Goal: Transaction & Acquisition: Download file/media

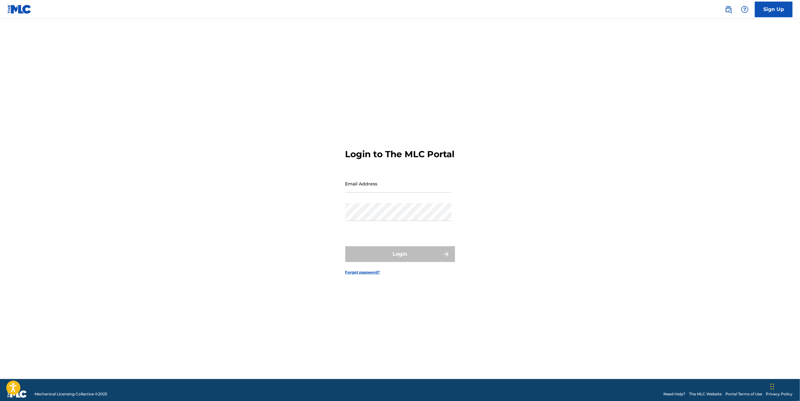
type input "[PERSON_NAME][EMAIL_ADDRESS][DOMAIN_NAME]"
drag, startPoint x: 471, startPoint y: 284, endPoint x: 380, endPoint y: 233, distance: 104.2
click at [450, 266] on div "Login to The MLC Portal Email Address [PERSON_NAME][EMAIL_ADDRESS][DOMAIN_NAME]…" at bounding box center [400, 206] width 439 height 344
click at [389, 250] on form "Login to The MLC Portal Email Address [PERSON_NAME][EMAIL_ADDRESS][DOMAIN_NAME]…" at bounding box center [400, 206] width 110 height 344
click at [387, 253] on button "Login" at bounding box center [400, 254] width 110 height 16
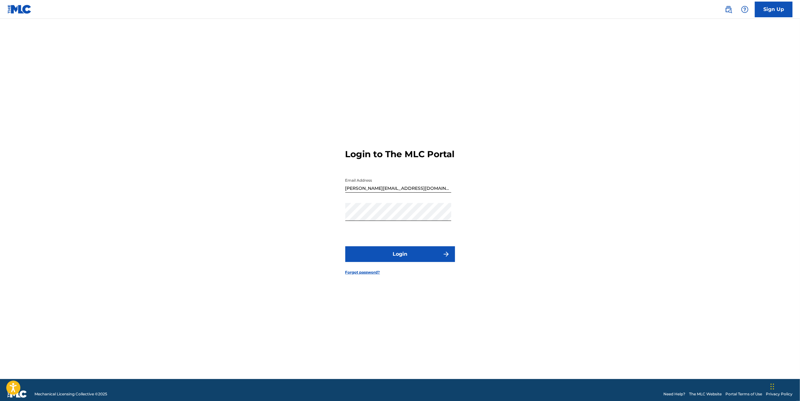
scroll to position [0, 0]
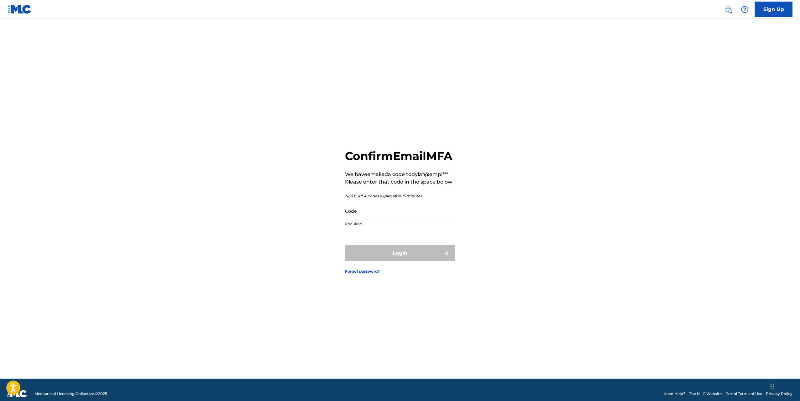
click at [356, 220] on input "Code" at bounding box center [398, 211] width 106 height 18
paste input "922368"
type input "922368"
click at [384, 261] on button "Login" at bounding box center [400, 253] width 110 height 16
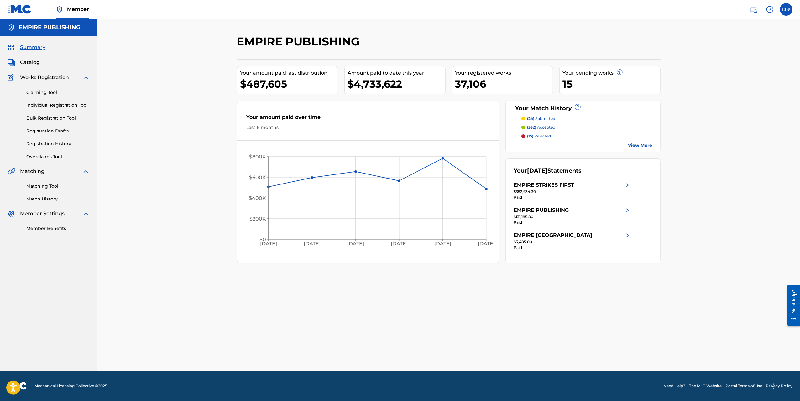
click at [32, 63] on span "Catalog" at bounding box center [30, 63] width 20 height 8
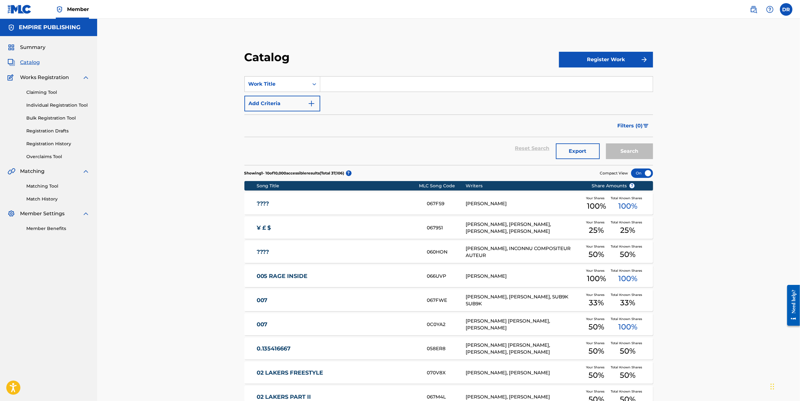
click at [581, 146] on button "Export" at bounding box center [578, 151] width 44 height 16
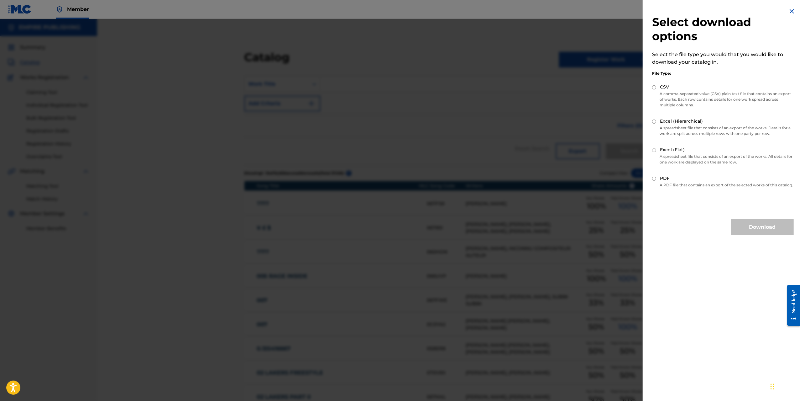
click at [657, 87] on div "CSV" at bounding box center [723, 87] width 142 height 7
click at [655, 88] on input "CSV" at bounding box center [654, 87] width 4 height 4
radio input "true"
click at [769, 232] on button "Download" at bounding box center [762, 227] width 63 height 16
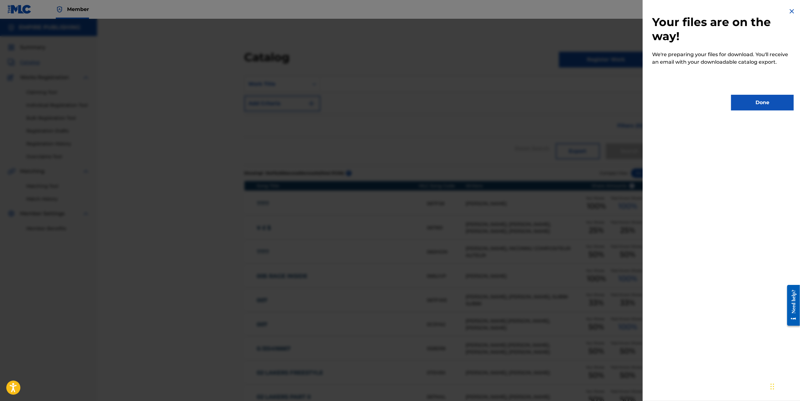
click at [760, 104] on button "Done" at bounding box center [762, 103] width 63 height 16
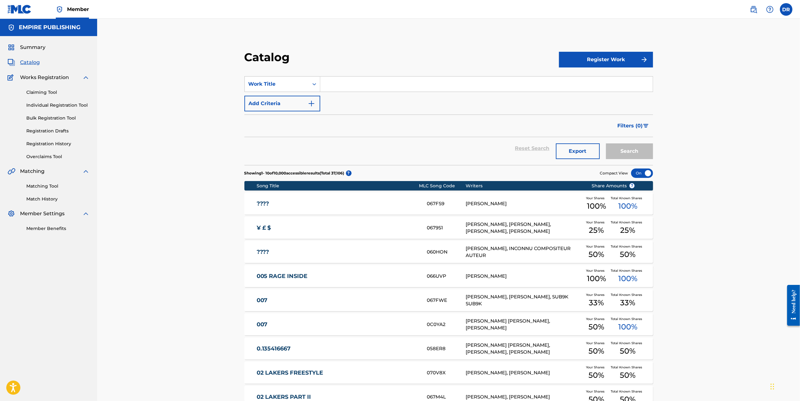
drag, startPoint x: 604, startPoint y: 155, endPoint x: 595, endPoint y: 153, distance: 8.3
click at [603, 155] on div "Search" at bounding box center [628, 148] width 50 height 23
click at [595, 153] on button "Export" at bounding box center [578, 151] width 44 height 16
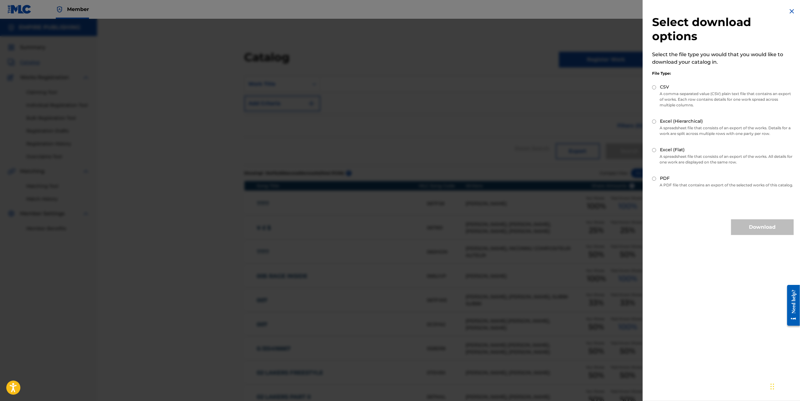
click at [704, 157] on p "A spreadsheet file that consists of an export of the works. All details for one…" at bounding box center [723, 159] width 142 height 11
click at [656, 150] on input "Excel (Flat)" at bounding box center [654, 150] width 4 height 4
radio input "true"
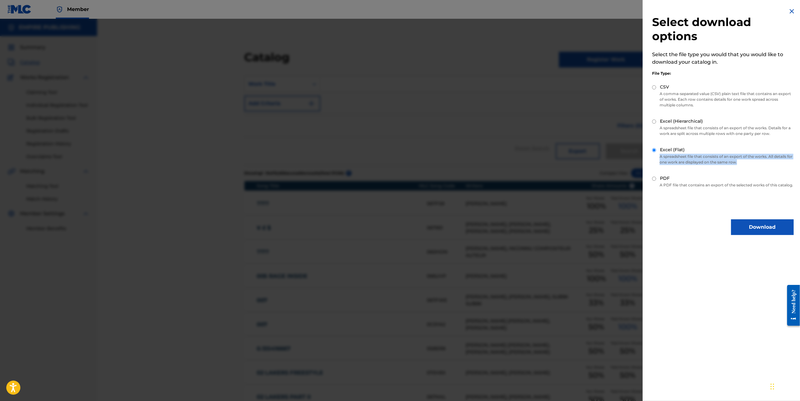
click at [752, 232] on button "Download" at bounding box center [762, 227] width 63 height 16
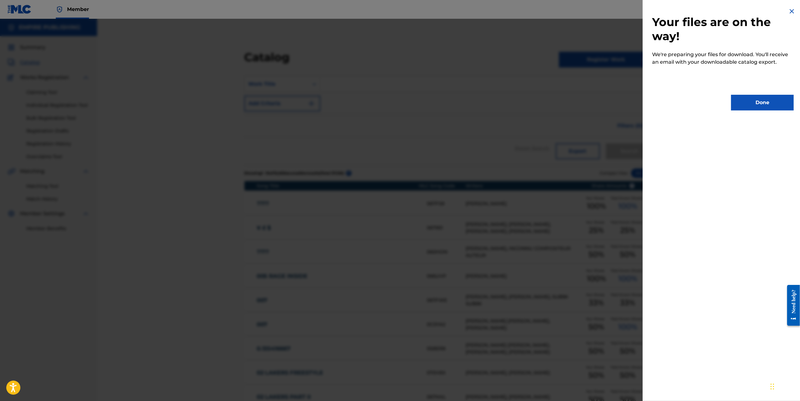
click at [750, 102] on button "Done" at bounding box center [762, 103] width 63 height 16
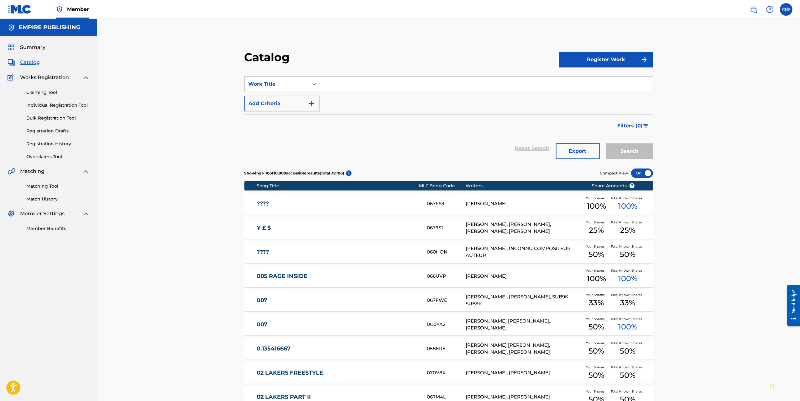
scroll to position [0, 0]
